Goal: Obtain resource: Download file/media

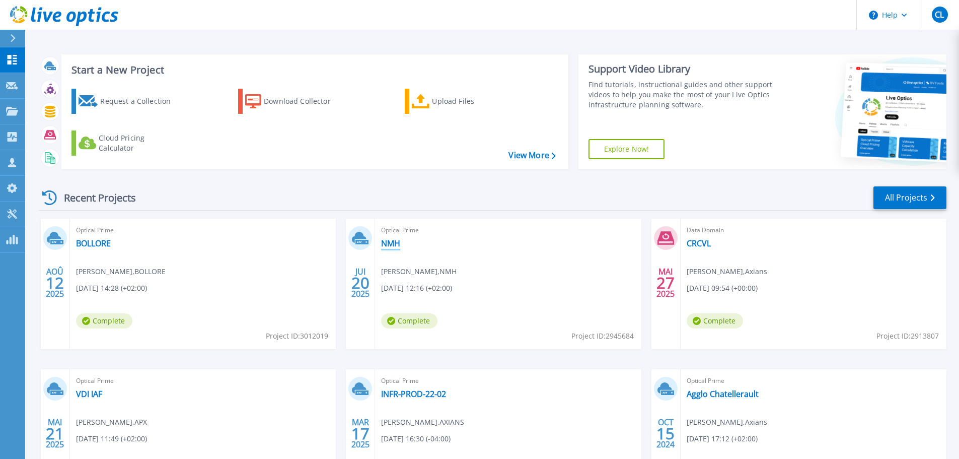
click at [395, 239] on link "NMH" at bounding box center [390, 243] width 19 height 10
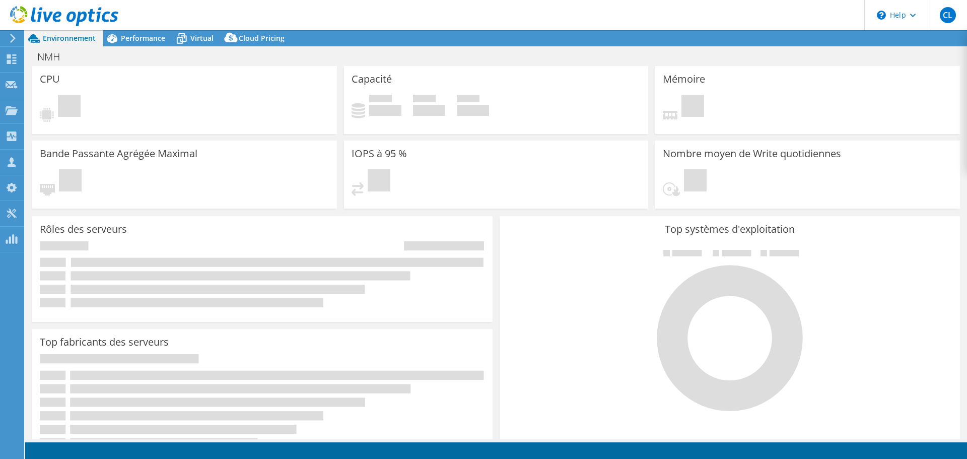
select select "EUFrankfurt"
select select "USD"
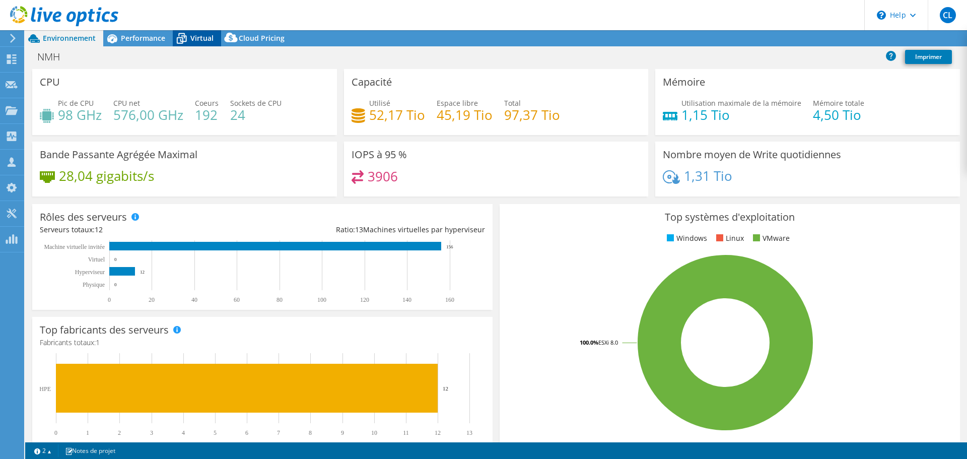
click at [204, 39] on span "Virtual" at bounding box center [201, 38] width 23 height 10
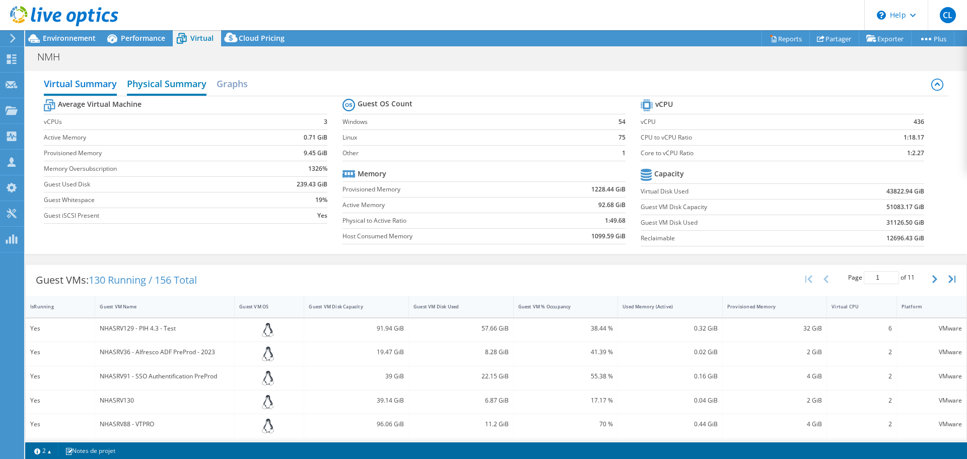
click at [164, 86] on h2 "Physical Summary" at bounding box center [167, 85] width 80 height 22
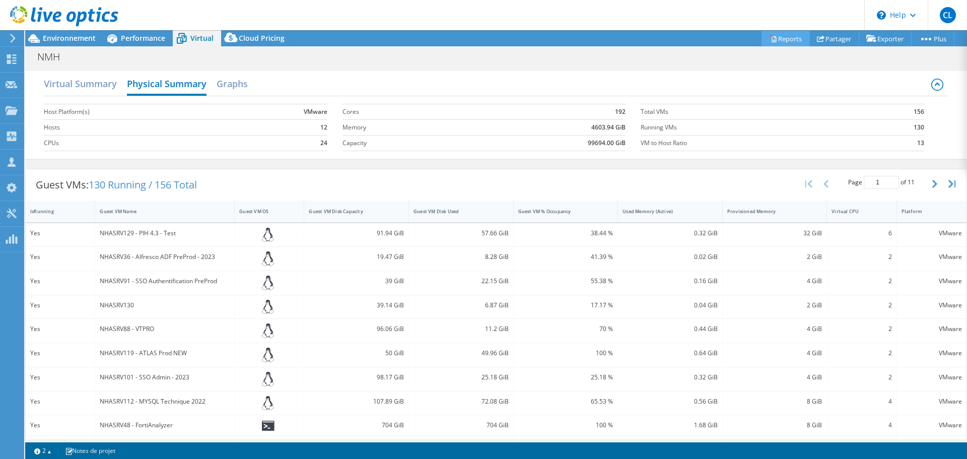
click at [770, 40] on link "Reports" at bounding box center [785, 39] width 48 height 16
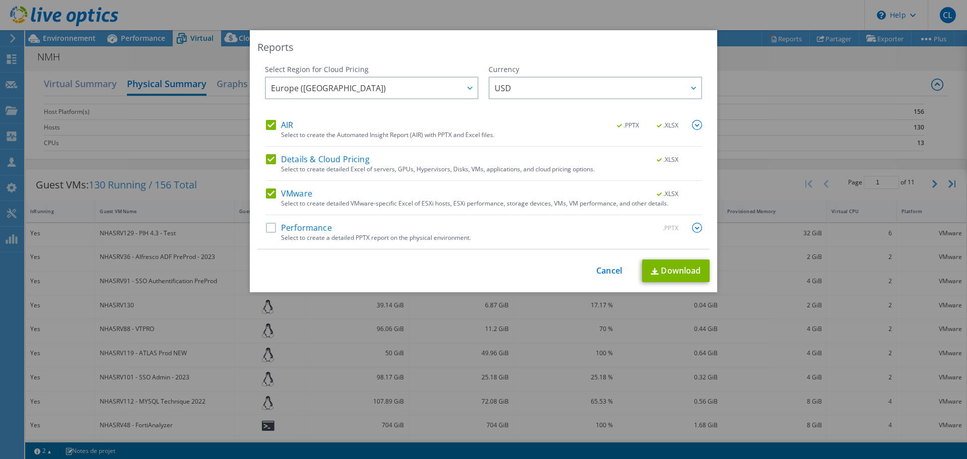
click at [269, 158] on label "Details & Cloud Pricing" at bounding box center [318, 159] width 104 height 10
click at [0, 0] on input "Details & Cloud Pricing" at bounding box center [0, 0] width 0 height 0
click at [266, 127] on label "AIR" at bounding box center [279, 125] width 27 height 10
click at [0, 0] on input "AIR" at bounding box center [0, 0] width 0 height 0
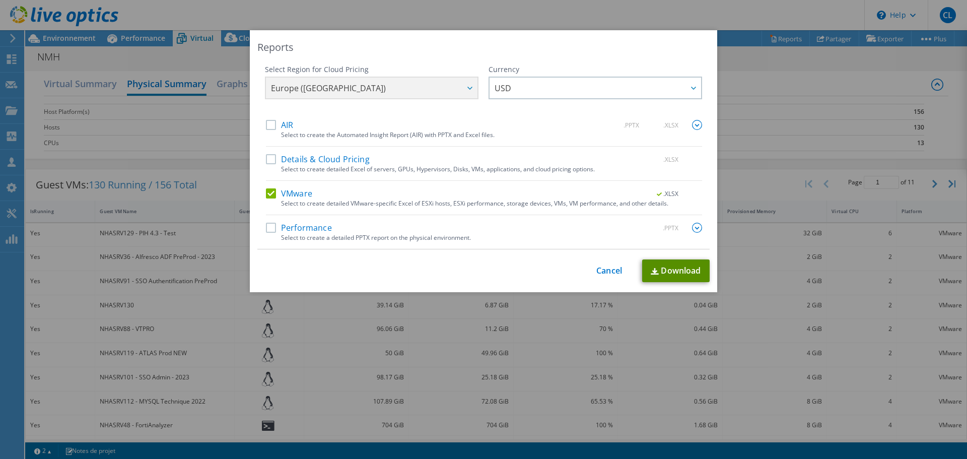
click at [651, 260] on link "Download" at bounding box center [675, 270] width 67 height 23
click at [266, 190] on label "VMware" at bounding box center [289, 193] width 46 height 10
click at [0, 0] on input "VMware" at bounding box center [0, 0] width 0 height 0
click at [605, 274] on link "Cancel" at bounding box center [609, 271] width 26 height 10
